Goal: Information Seeking & Learning: Stay updated

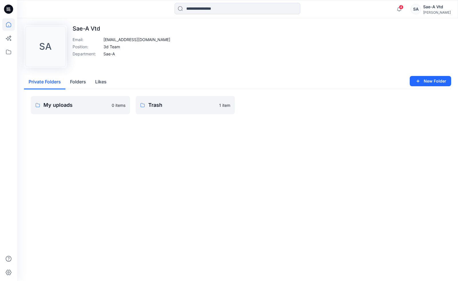
click at [7, 21] on icon at bounding box center [8, 24] width 13 height 13
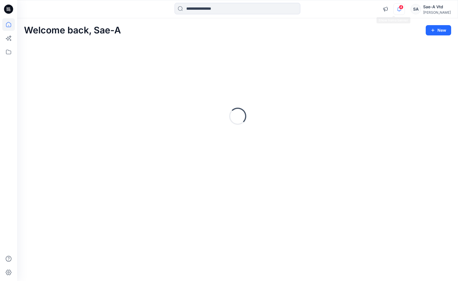
click at [404, 8] on span "4" at bounding box center [401, 7] width 5 height 5
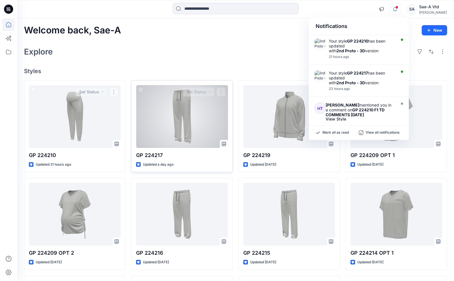
click at [164, 137] on div at bounding box center [182, 116] width 92 height 63
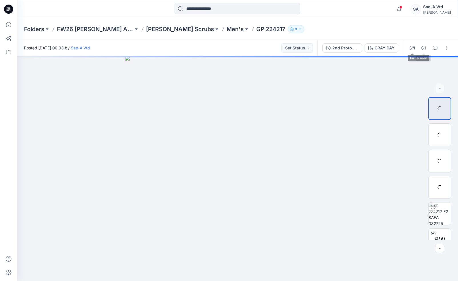
click at [429, 48] on div at bounding box center [429, 48] width 53 height 16
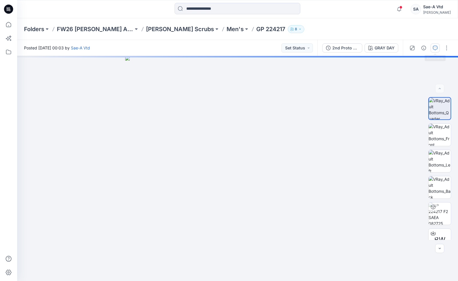
click at [432, 48] on button "button" at bounding box center [435, 47] width 9 height 9
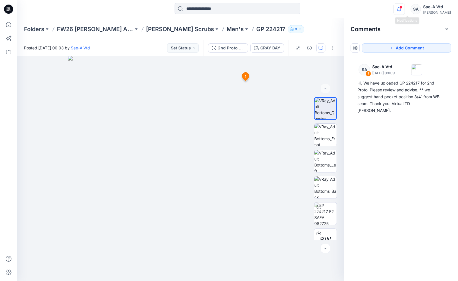
click at [405, 10] on icon "button" at bounding box center [399, 8] width 11 height 11
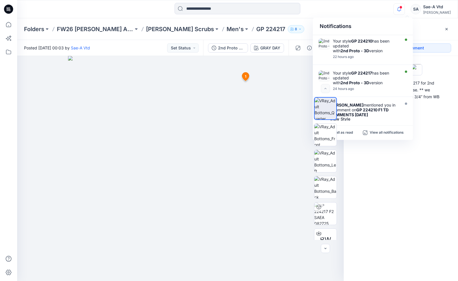
click at [392, 202] on div "SA 1 Sae-A Vtd [DATE] 09:09 Hi, We have uploaded GP 224217 for 2nd Proto. Pleas…" at bounding box center [401, 158] width 114 height 204
